Goal: Find specific page/section: Find specific page/section

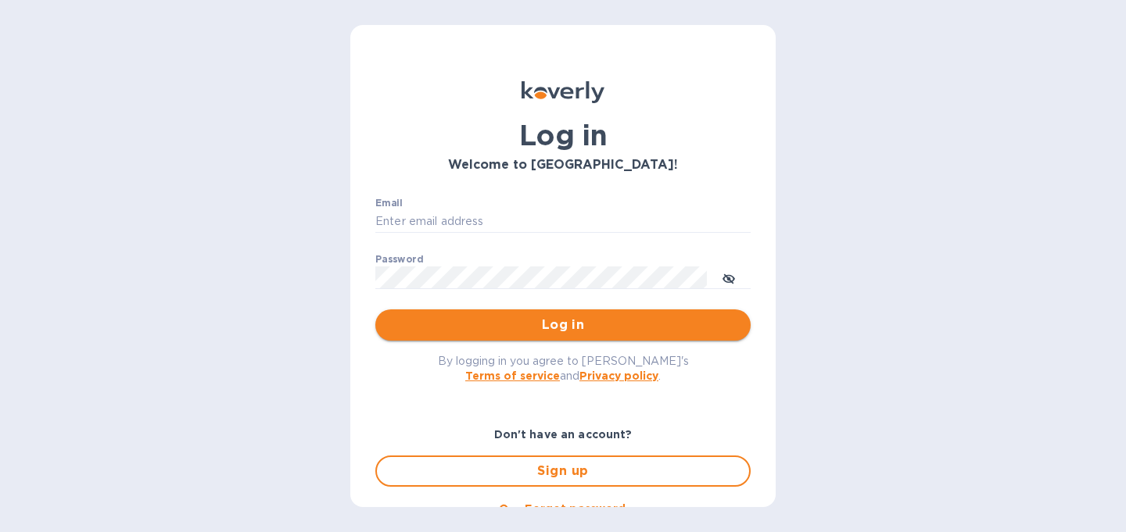
type input "christine@graceunderpressure.us"
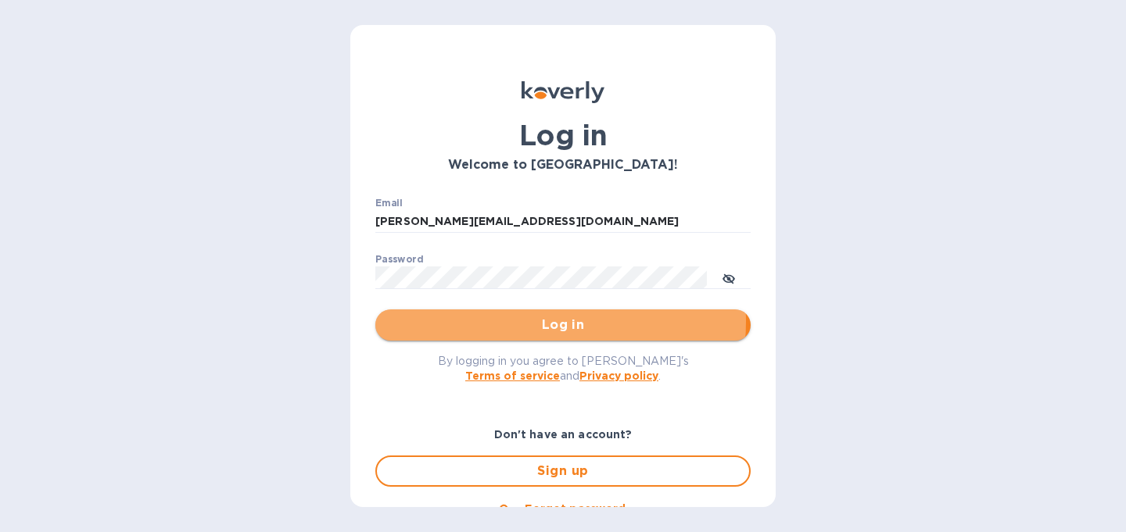
click at [509, 322] on span "Log in" at bounding box center [563, 325] width 350 height 19
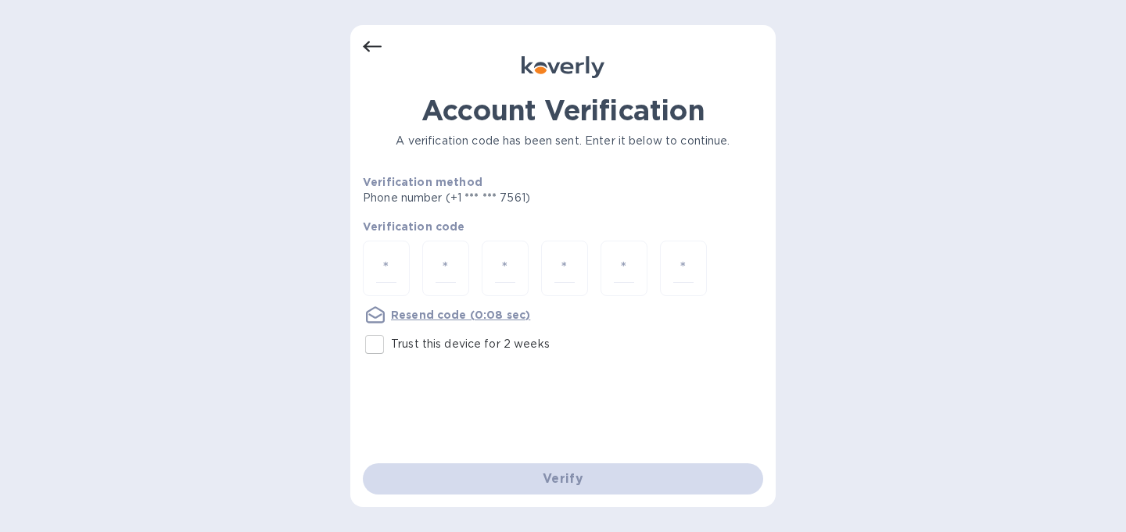
click at [378, 348] on input "Trust this device for 2 weeks" at bounding box center [374, 344] width 33 height 33
checkbox input "true"
click at [397, 264] on div at bounding box center [386, 269] width 47 height 56
type input "8"
type input "4"
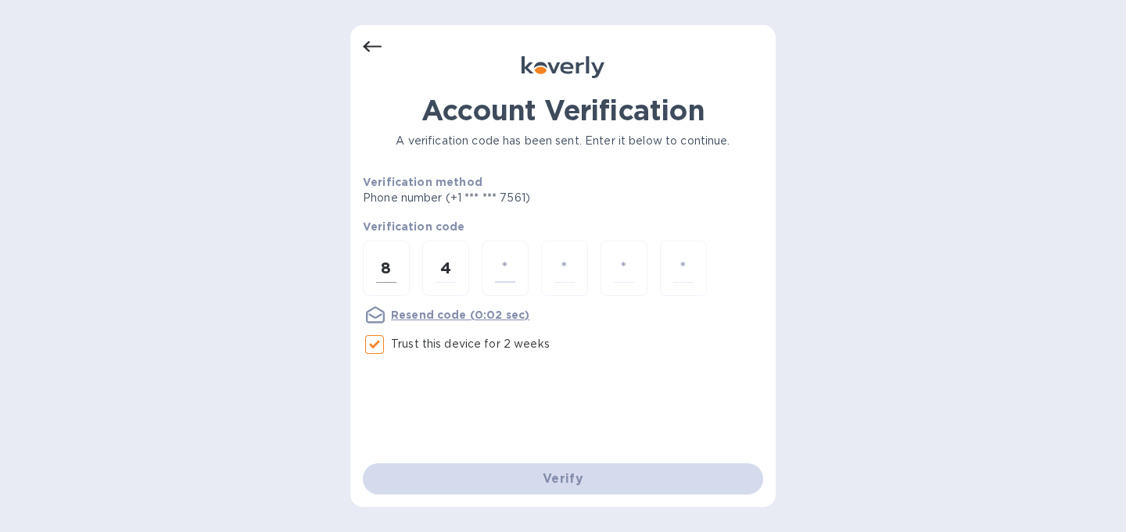
type input "9"
type input "8"
type input "2"
type input "7"
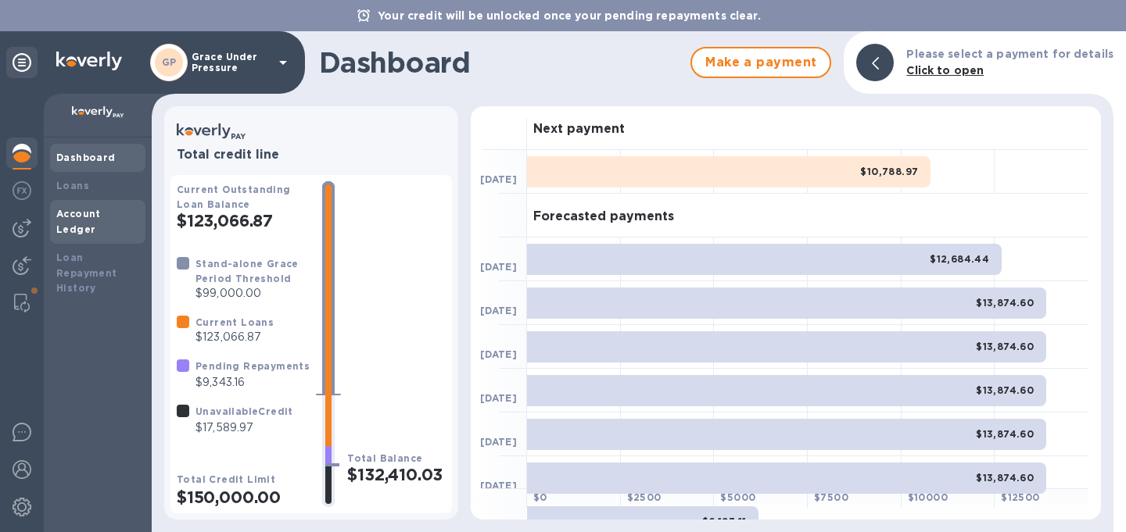
click at [99, 210] on b "Account Ledger" at bounding box center [78, 221] width 45 height 27
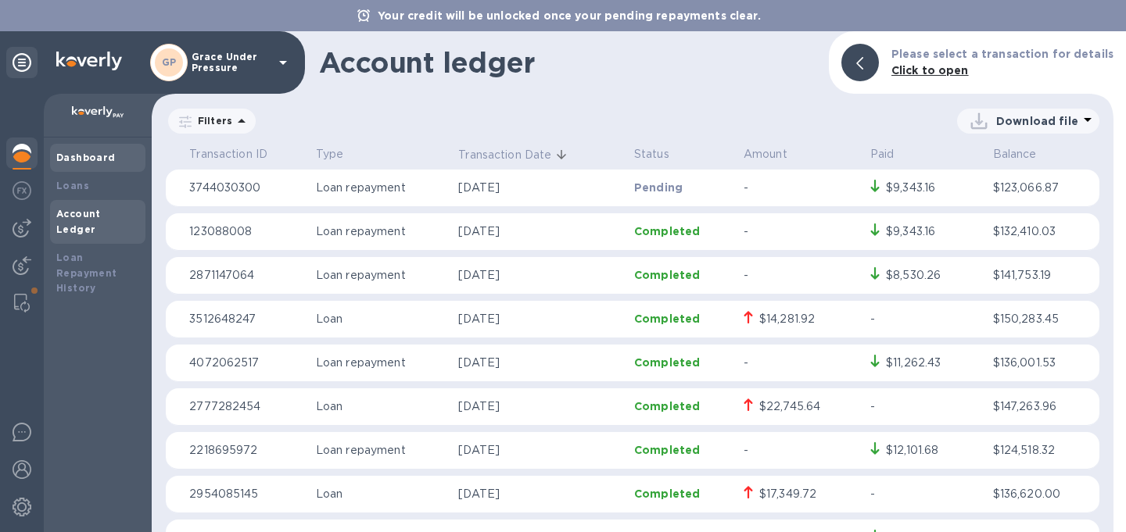
click at [81, 165] on div "Dashboard" at bounding box center [97, 158] width 83 height 16
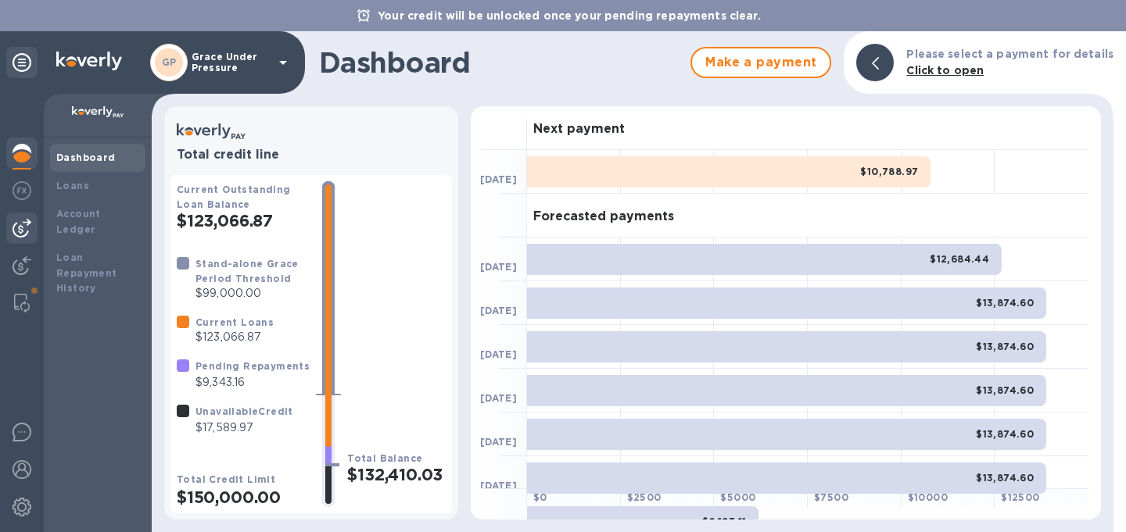
click at [23, 235] on img at bounding box center [22, 228] width 19 height 19
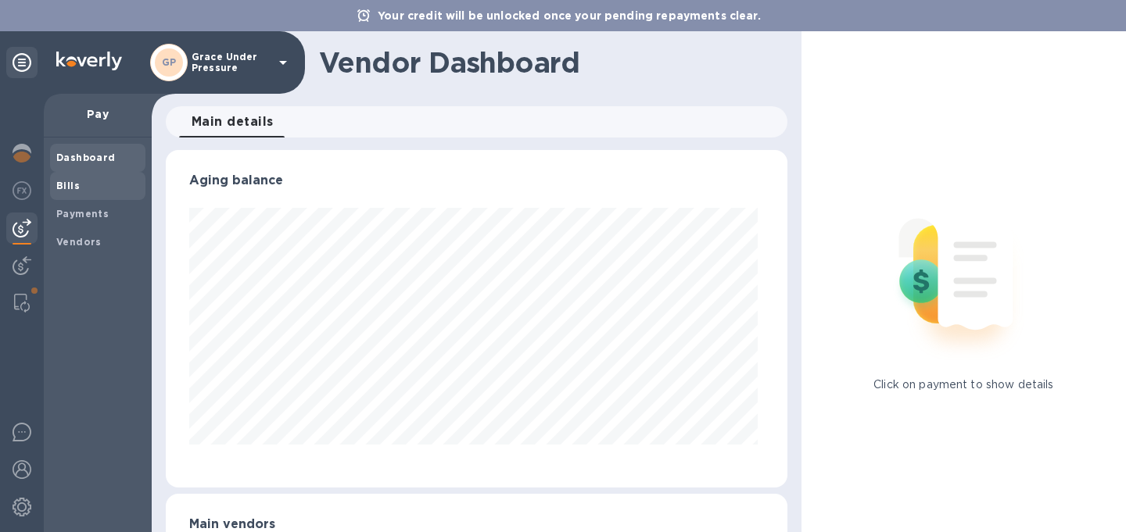
scroll to position [338, 615]
click at [67, 181] on b "Bills" at bounding box center [67, 186] width 23 height 12
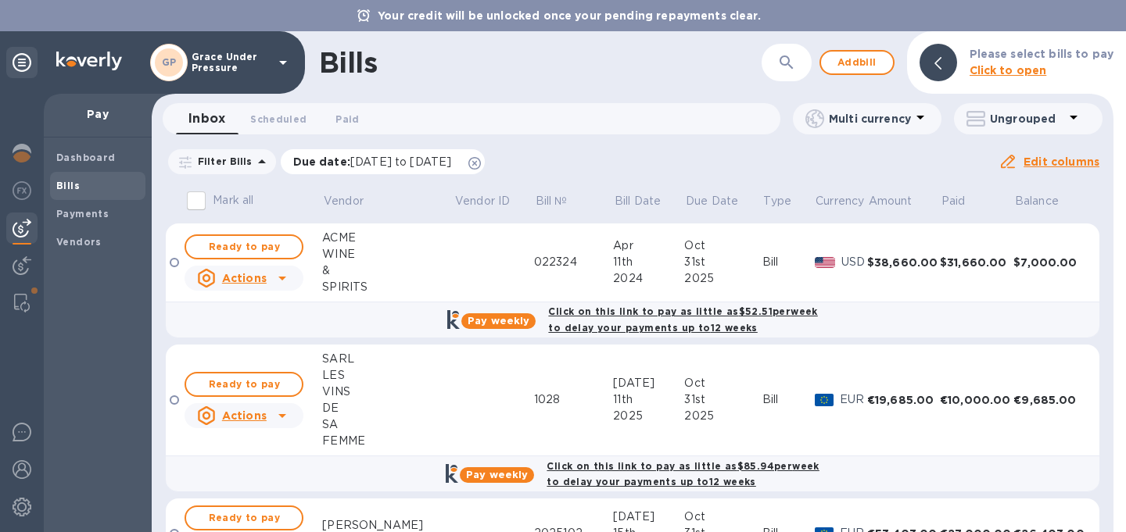
click at [481, 167] on icon at bounding box center [474, 163] width 13 height 13
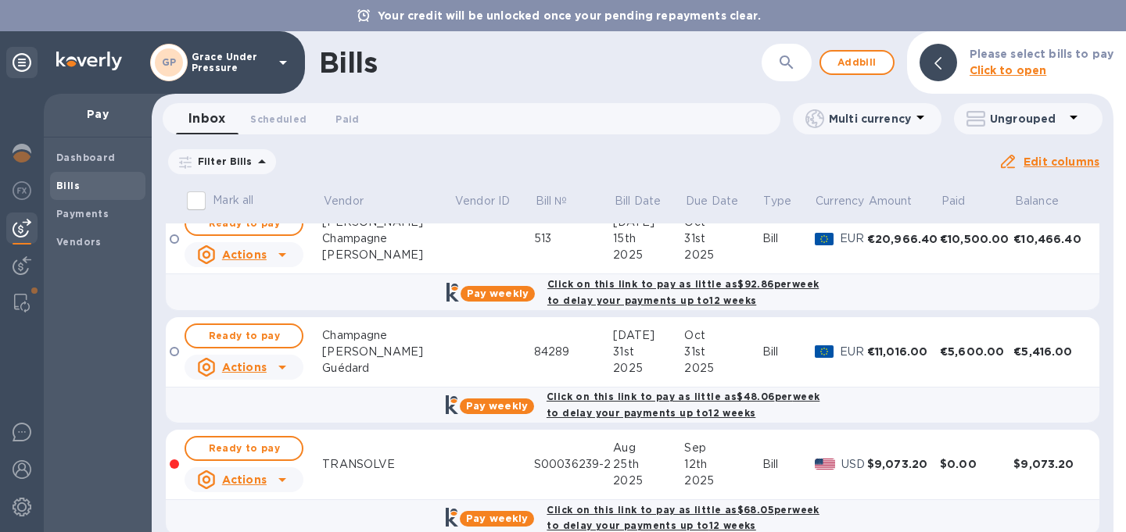
scroll to position [672, 0]
